Goal: Information Seeking & Learning: Compare options

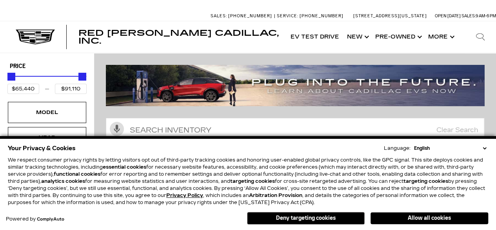
click at [484, 148] on select "English Spanish / Español English / [GEOGRAPHIC_DATA] Korean / 한국어 Vietnamese /…" at bounding box center [450, 147] width 76 height 7
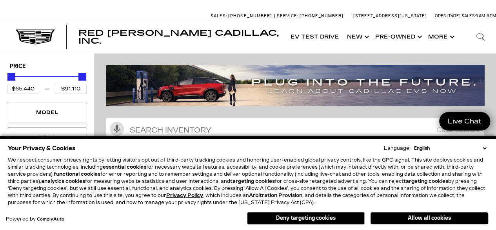
click at [485, 150] on select "English Spanish / Español English / [GEOGRAPHIC_DATA] Korean / 한국어 Vietnamese /…" at bounding box center [450, 147] width 76 height 7
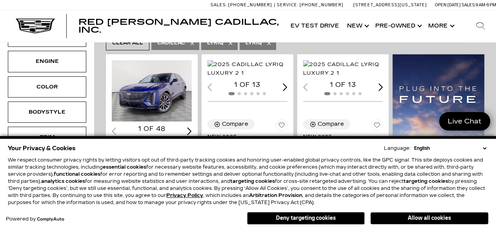
scroll to position [167, 0]
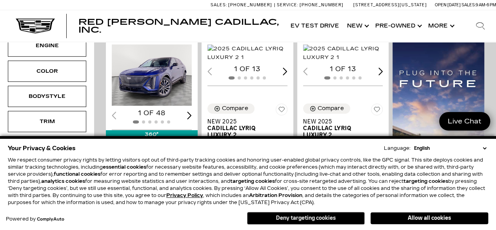
click at [348, 219] on button "Deny targeting cookies" at bounding box center [306, 218] width 118 height 13
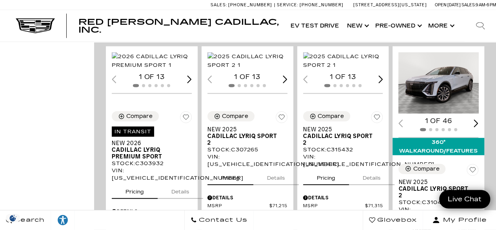
scroll to position [931, 0]
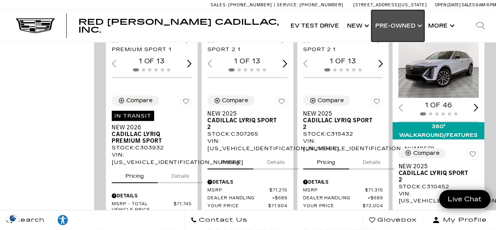
click at [419, 24] on link "Show Pre-Owned" at bounding box center [398, 25] width 53 height 31
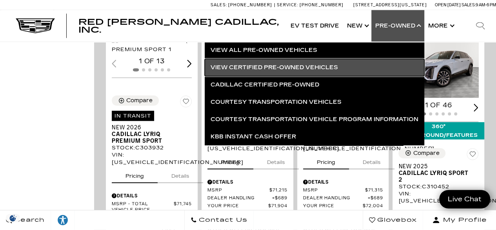
click at [325, 65] on link "View Certified Pre-Owned Vehicles" at bounding box center [315, 67] width 220 height 17
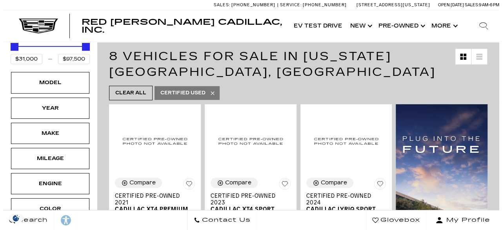
scroll to position [141, 0]
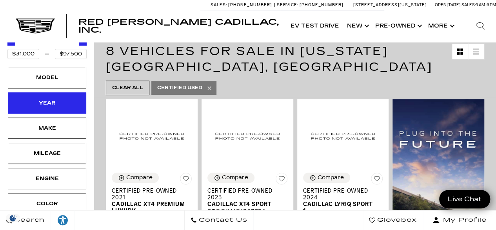
click at [60, 100] on div "Year" at bounding box center [46, 102] width 39 height 9
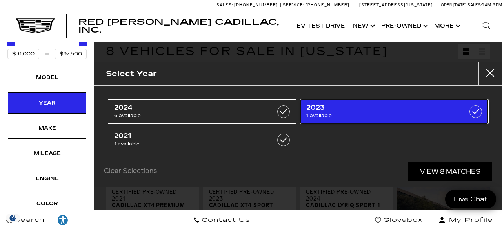
click at [470, 112] on label at bounding box center [476, 111] width 13 height 13
type input "$34,000"
checkbox input "true"
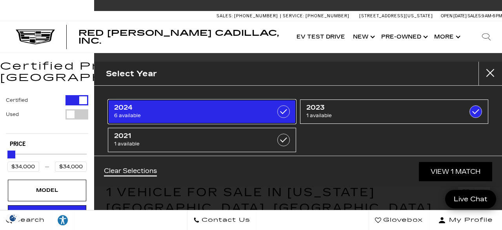
click at [281, 111] on label at bounding box center [283, 111] width 13 height 13
type input "$97,500"
checkbox input "true"
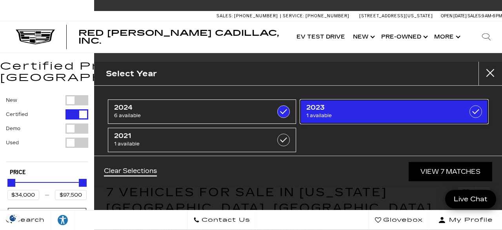
click at [431, 104] on span "2023" at bounding box center [381, 108] width 150 height 8
type input "$39,985"
checkbox input "false"
click at [472, 111] on label at bounding box center [476, 111] width 13 height 13
type input "$34,000"
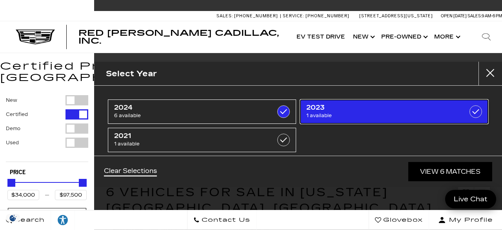
checkbox input "true"
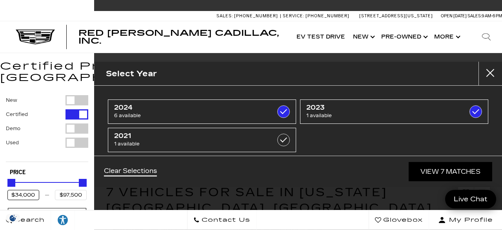
click at [27, 195] on input "$34,000" at bounding box center [23, 195] width 32 height 10
click at [483, 34] on icon "Search" at bounding box center [486, 36] width 9 height 9
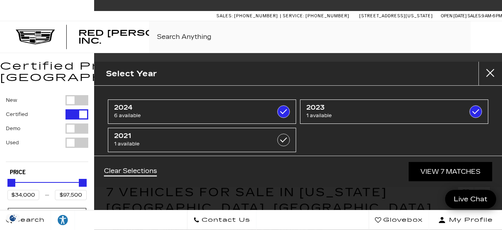
click at [496, 194] on div "Select Year 2024 6 available 2023 1 available 2021 1 available Clear Selections…" at bounding box center [298, 115] width 408 height 230
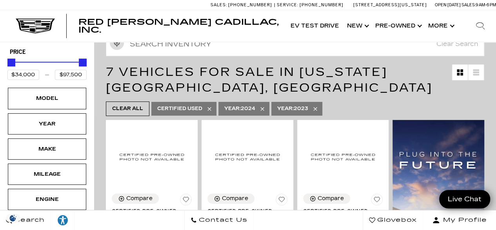
scroll to position [104, 0]
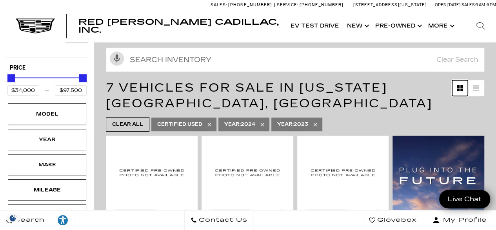
click at [463, 87] on icon "Grid View" at bounding box center [460, 88] width 6 height 6
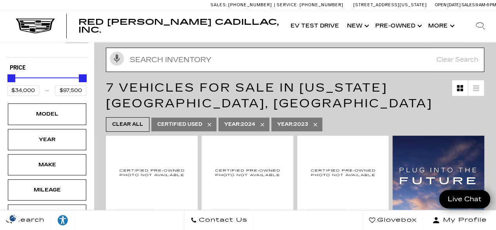
click at [202, 59] on input "Search Inventory" at bounding box center [295, 59] width 379 height 24
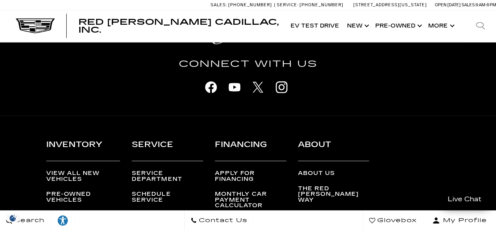
scroll to position [1213, 0]
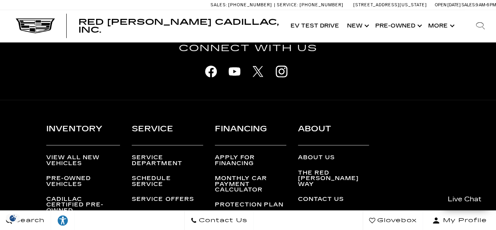
type input "lexus suv"
click at [59, 175] on link "Pre-Owned Vehicles" at bounding box center [83, 180] width 74 height 11
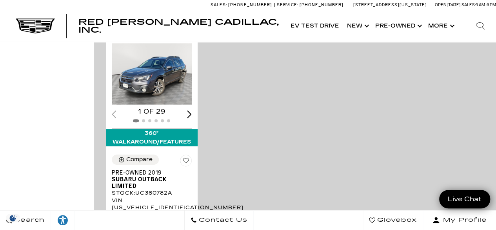
scroll to position [1610, 0]
